Goal: Check status: Check status

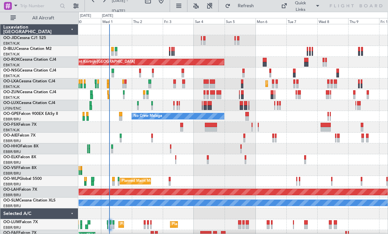
click at [240, 162] on div "Planned Maint Kortrijk-[GEOGRAPHIC_DATA]" at bounding box center [232, 159] width 309 height 11
click at [320, 81] on div "Planned Maint Kortrijk-[GEOGRAPHIC_DATA] A/C Unavailable" at bounding box center [232, 83] width 309 height 11
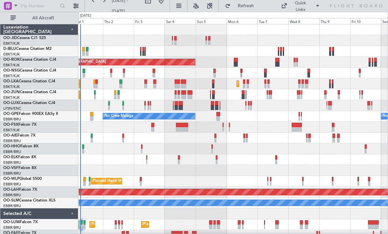
click at [304, 184] on div "Planned Maint Kortrijk-[GEOGRAPHIC_DATA] AOG Maint [GEOGRAPHIC_DATA]-[GEOGRAPHI…" at bounding box center [232, 132] width 309 height 217
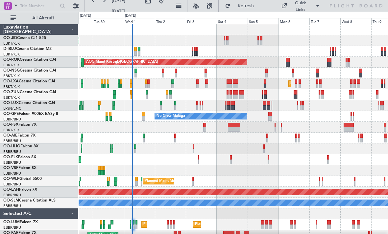
click at [141, 78] on div at bounding box center [232, 73] width 309 height 11
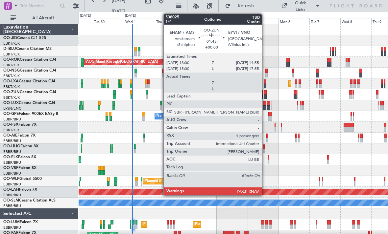
click at [264, 94] on div at bounding box center [265, 92] width 3 height 5
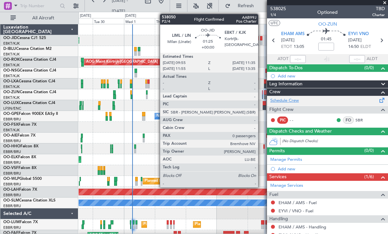
click at [298, 101] on link "Schedule Crew" at bounding box center [284, 101] width 29 height 7
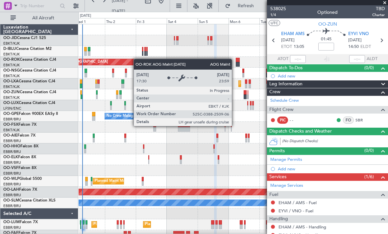
click at [120, 60] on div "Planned Maint Kortrijk-[GEOGRAPHIC_DATA] AOG Maint [GEOGRAPHIC_DATA]-[GEOGRAPHI…" at bounding box center [232, 132] width 309 height 217
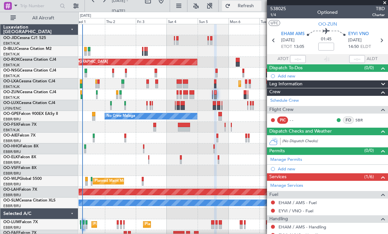
click at [241, 10] on button "Refresh" at bounding box center [241, 6] width 39 height 11
click at [239, 6] on span "Refresh" at bounding box center [246, 6] width 28 height 5
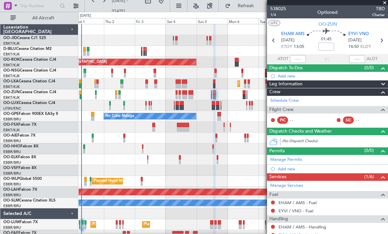
click at [209, 78] on div "Planned Maint Kortrijk-[GEOGRAPHIC_DATA] AOG Maint [GEOGRAPHIC_DATA]-[GEOGRAPHI…" at bounding box center [232, 132] width 309 height 217
click at [243, 7] on span "Refresh" at bounding box center [246, 6] width 28 height 5
click at [240, 9] on button "Refresh" at bounding box center [241, 6] width 39 height 11
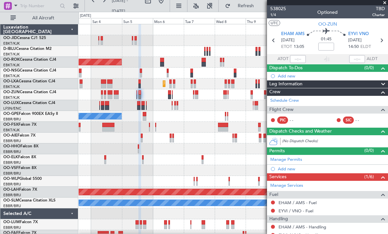
click at [146, 106] on div "AOG Maint Kortrijk-[GEOGRAPHIC_DATA] Planned Maint [GEOGRAPHIC_DATA]-[GEOGRAPHI…" at bounding box center [232, 132] width 309 height 217
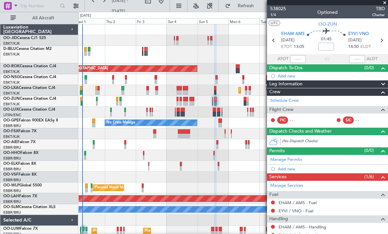
click at [237, 151] on div "Planned Maint Kortrijk-[GEOGRAPHIC_DATA] AOG Maint [GEOGRAPHIC_DATA]-[GEOGRAPHI…" at bounding box center [232, 135] width 309 height 223
